Goal: Find specific page/section: Find specific page/section

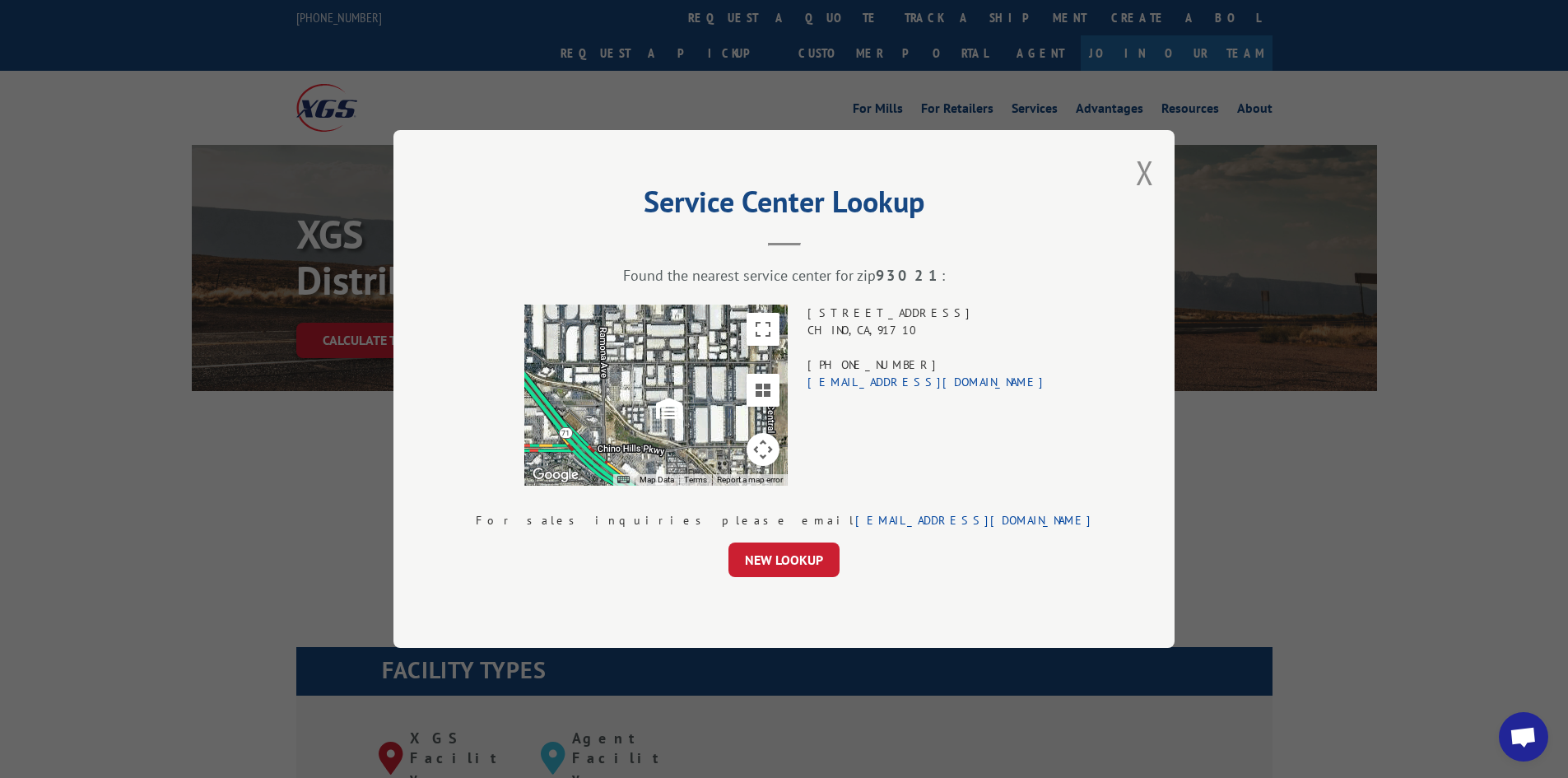
scroll to position [1784, 0]
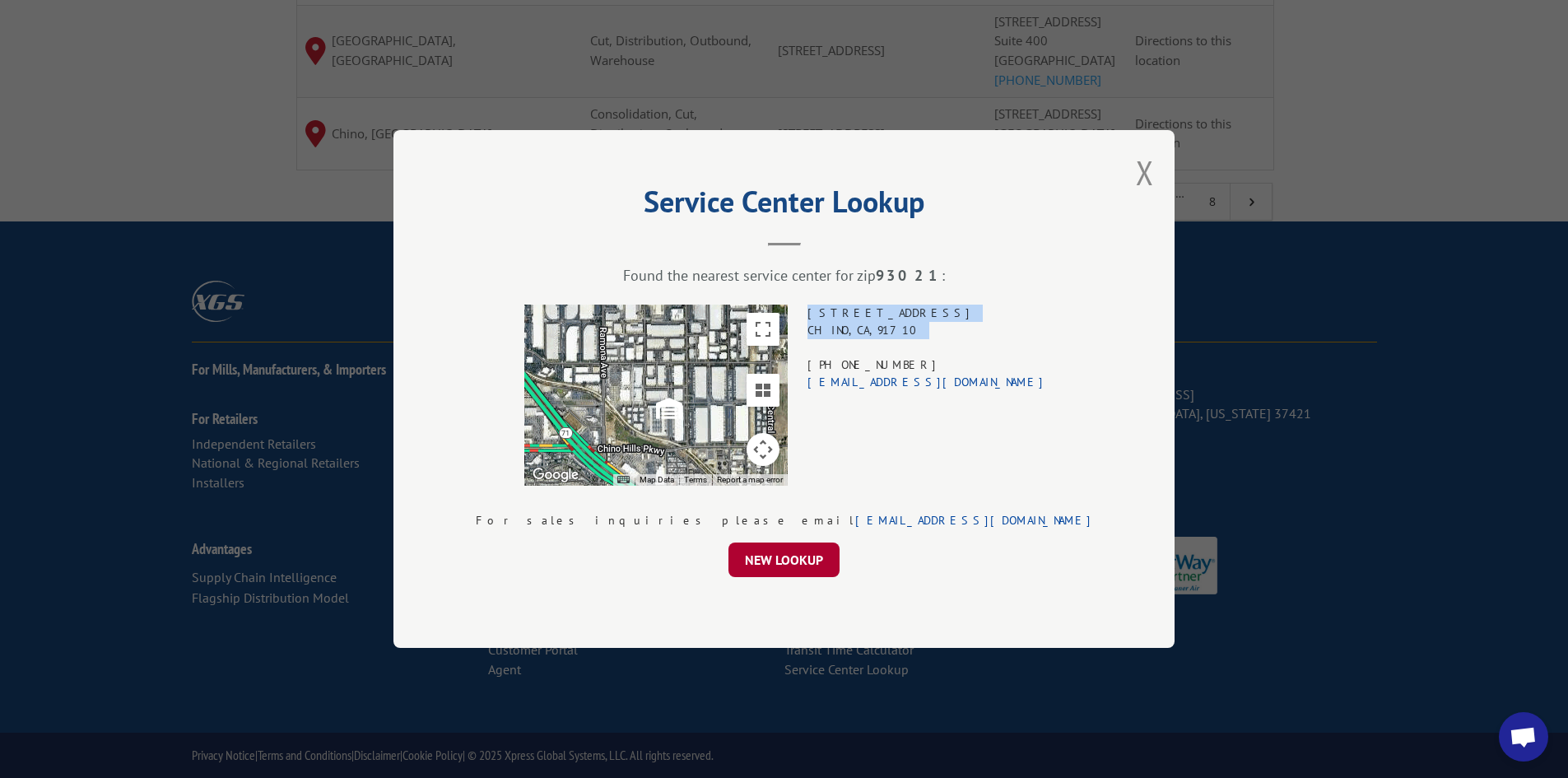
drag, startPoint x: 0, startPoint y: 0, endPoint x: 807, endPoint y: 552, distance: 977.7
click at [807, 552] on button "NEW LOOKUP" at bounding box center [784, 560] width 111 height 35
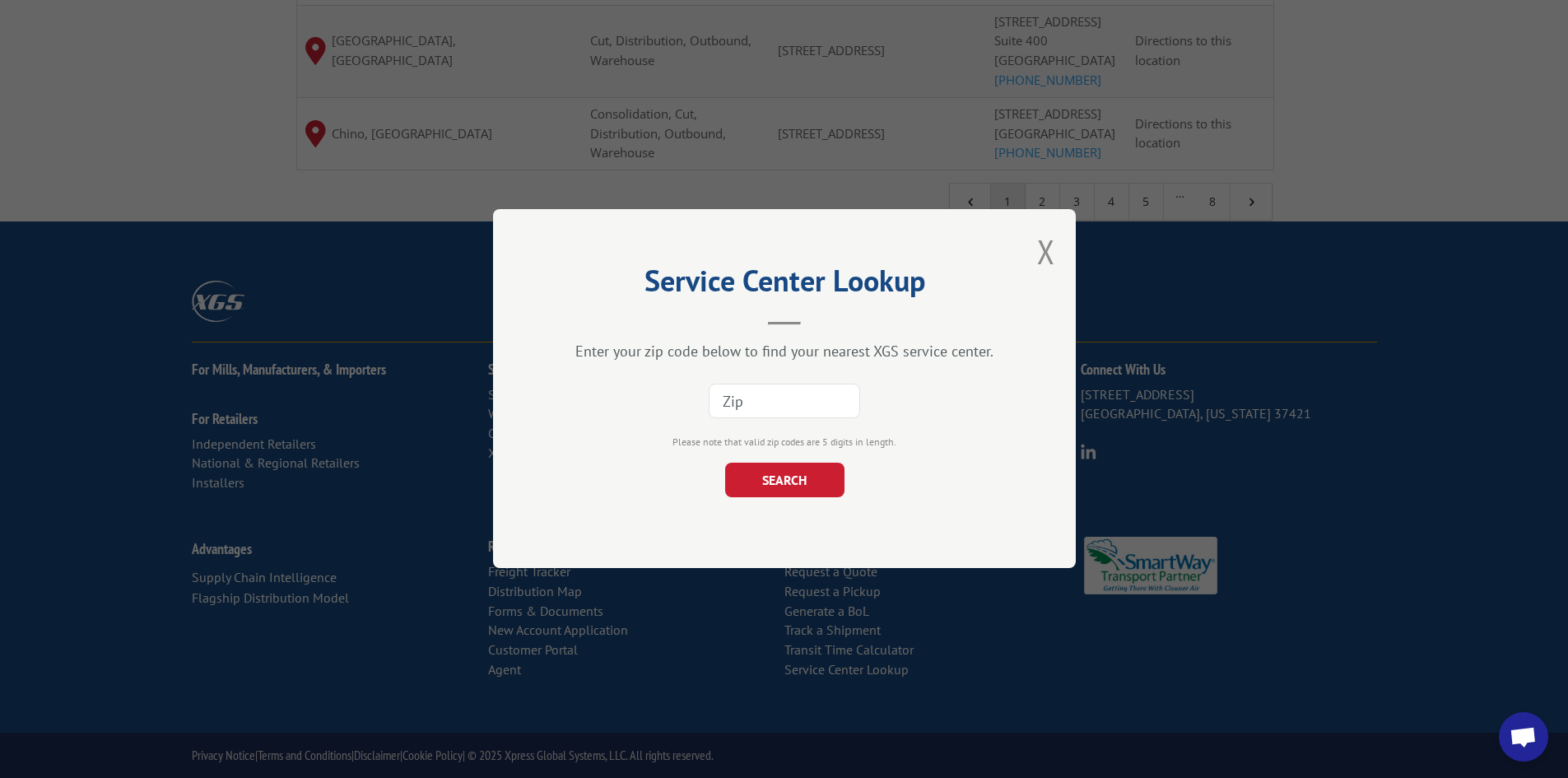
drag, startPoint x: 809, startPoint y: 378, endPoint x: 789, endPoint y: 402, distance: 31.2
click at [800, 395] on div at bounding box center [784, 401] width 418 height 54
click at [789, 402] on input at bounding box center [784, 401] width 152 height 35
paste input "99019"
type input "99019"
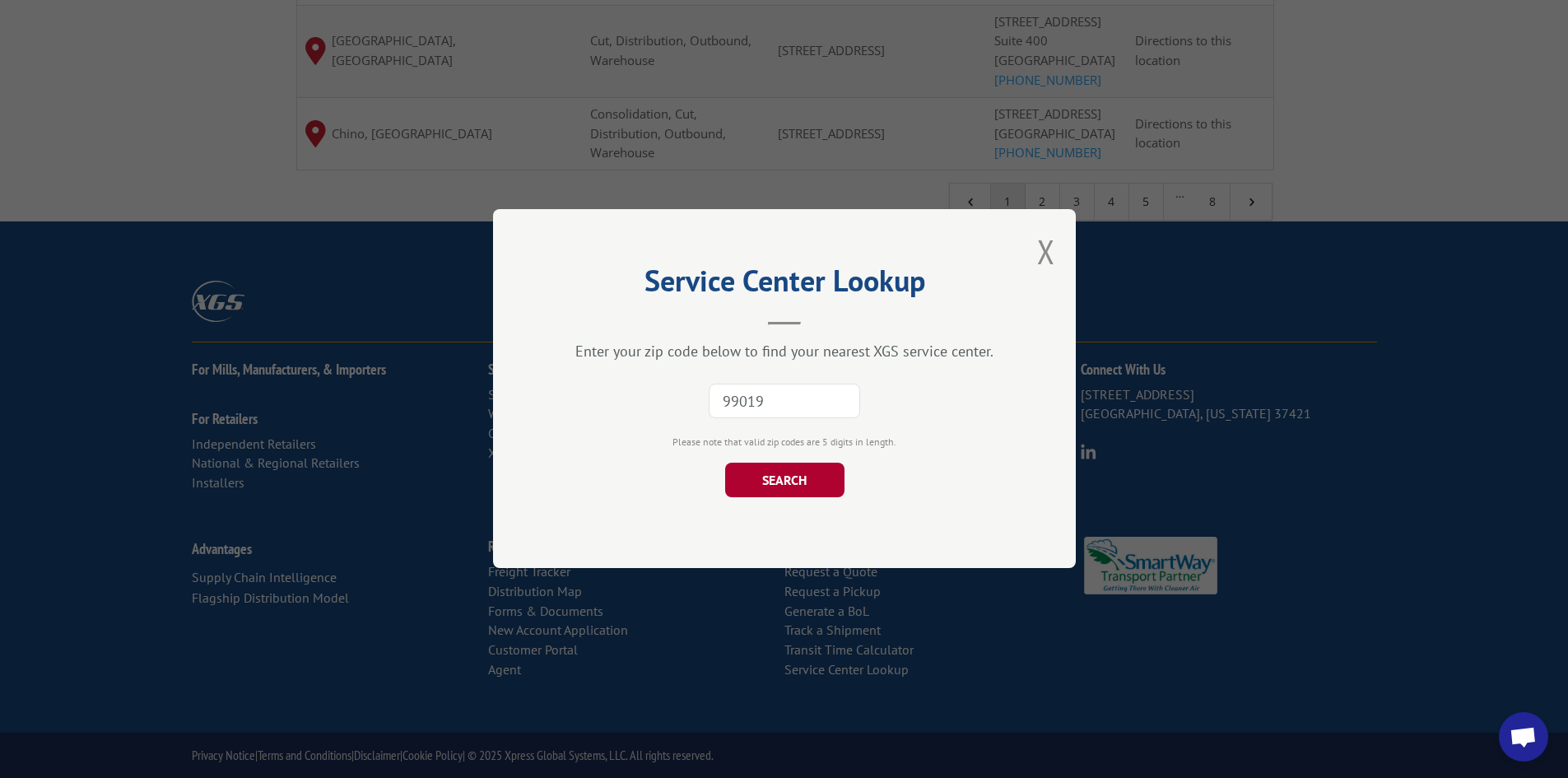
click at [772, 483] on button "SEARCH" at bounding box center [784, 480] width 120 height 35
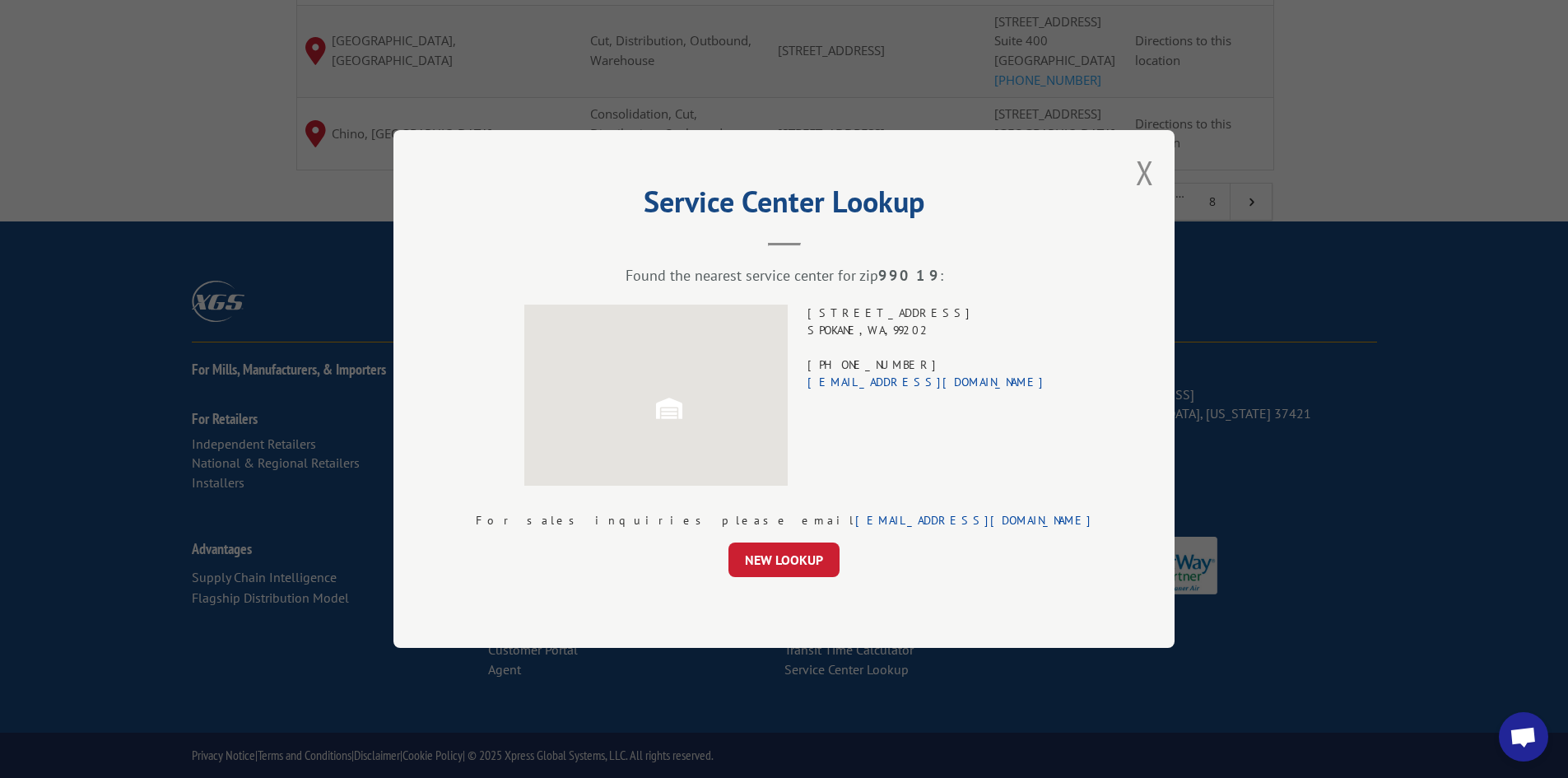
click at [924, 310] on div "[STREET_ADDRESS] (509) 534-3181 [EMAIL_ADDRESS][DOMAIN_NAME]" at bounding box center [925, 394] width 237 height 181
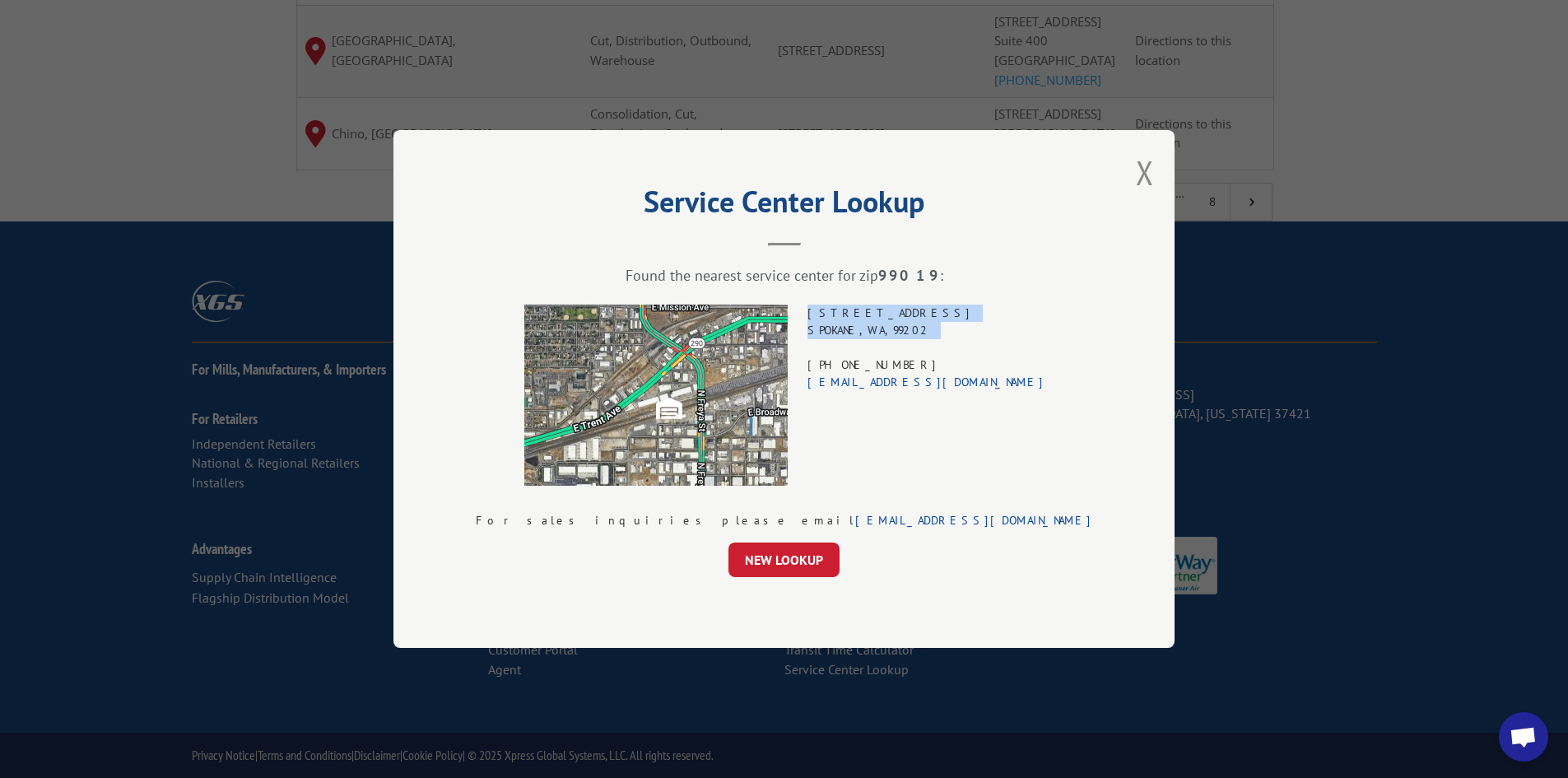
drag, startPoint x: 924, startPoint y: 310, endPoint x: 926, endPoint y: 335, distance: 25.1
click at [926, 335] on div "[STREET_ADDRESS] (509) 534-3181 [EMAIL_ADDRESS][DOMAIN_NAME]" at bounding box center [925, 394] width 237 height 181
copy div "[STREET_ADDRESS]"
